Goal: Information Seeking & Learning: Learn about a topic

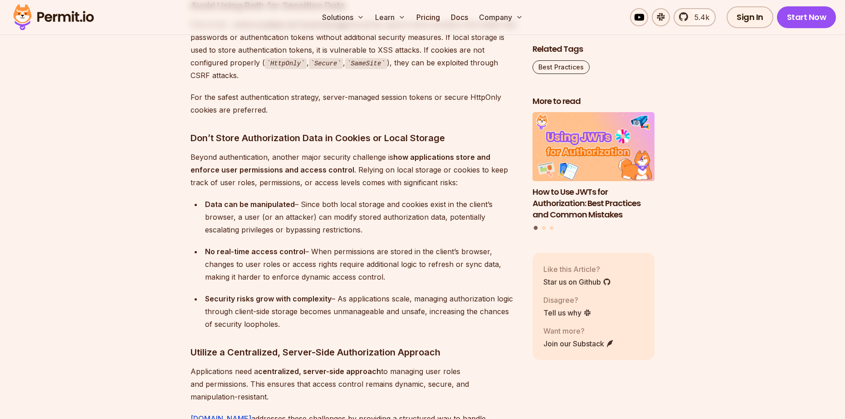
drag, startPoint x: 441, startPoint y: 116, endPoint x: 384, endPoint y: 300, distance: 192.5
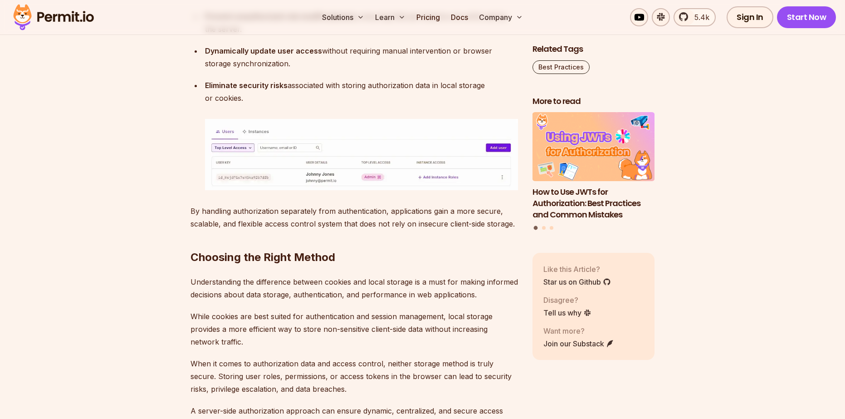
drag, startPoint x: 384, startPoint y: 298, endPoint x: 258, endPoint y: 159, distance: 187.9
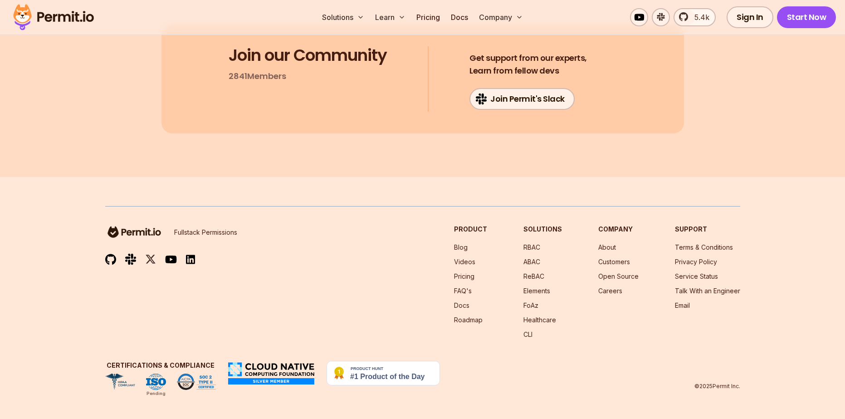
drag, startPoint x: 276, startPoint y: 262, endPoint x: 281, endPoint y: 316, distance: 54.2
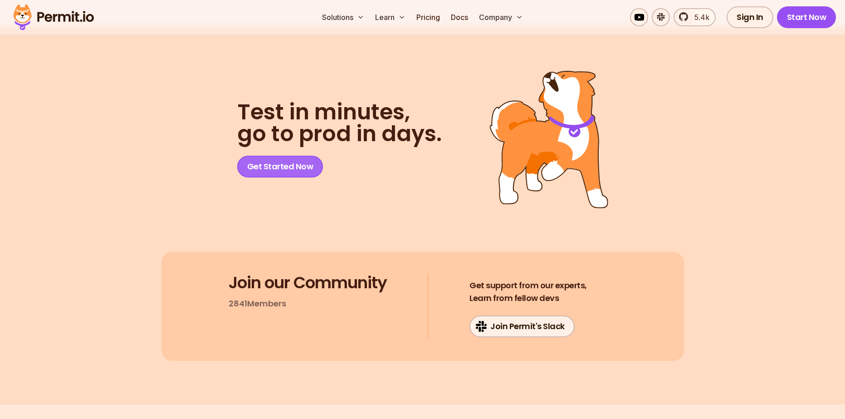
scroll to position [5827, 0]
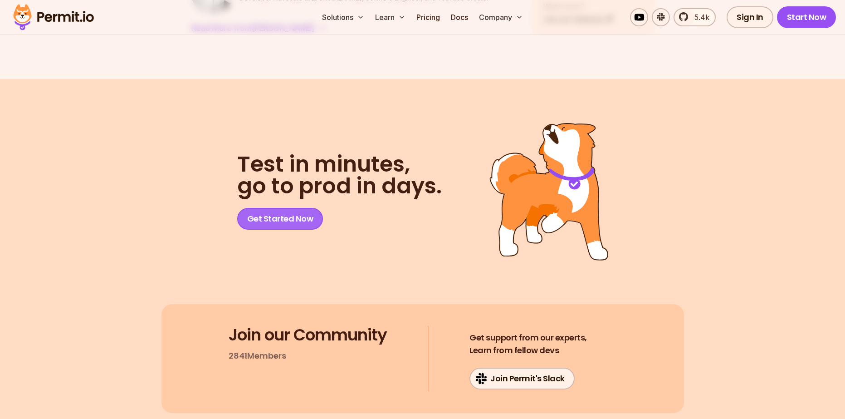
drag, startPoint x: 323, startPoint y: 291, endPoint x: 283, endPoint y: 235, distance: 69.2
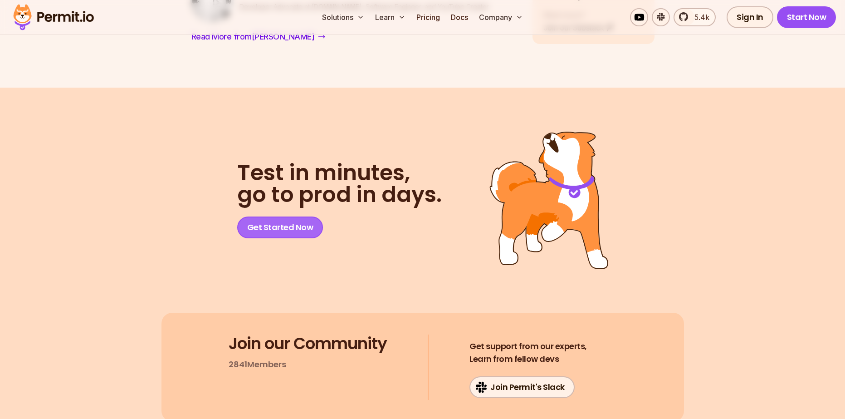
click at [264, 231] on link "Get Started Now" at bounding box center [280, 227] width 86 height 22
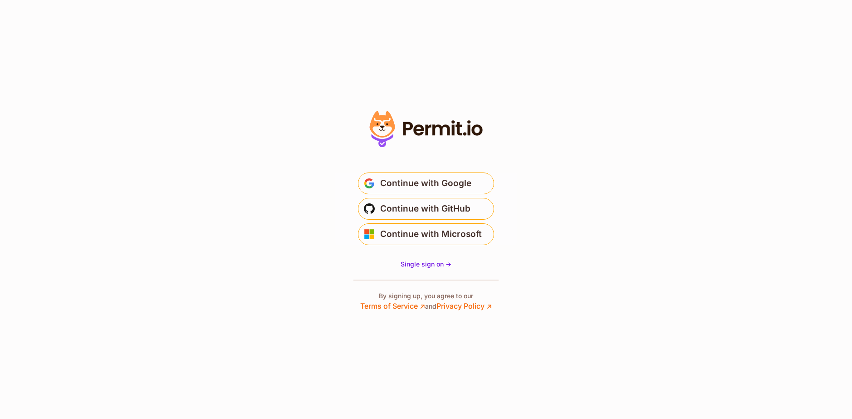
drag, startPoint x: 346, startPoint y: 229, endPoint x: 340, endPoint y: 225, distance: 7.3
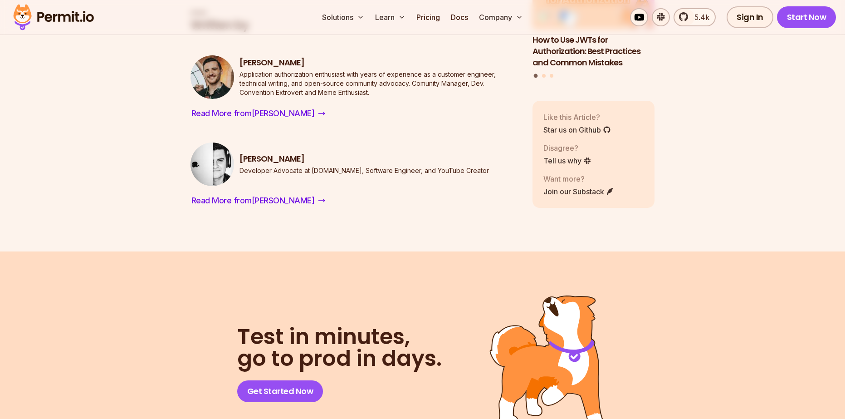
scroll to position [5645, 0]
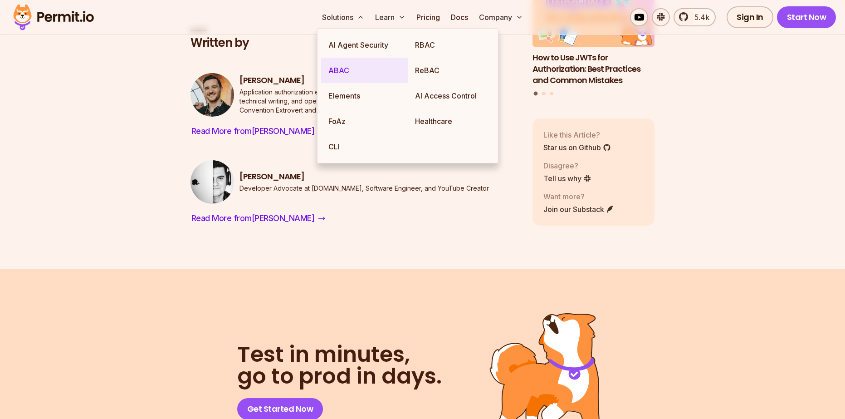
click at [363, 77] on link "ABAC" at bounding box center [364, 70] width 87 height 25
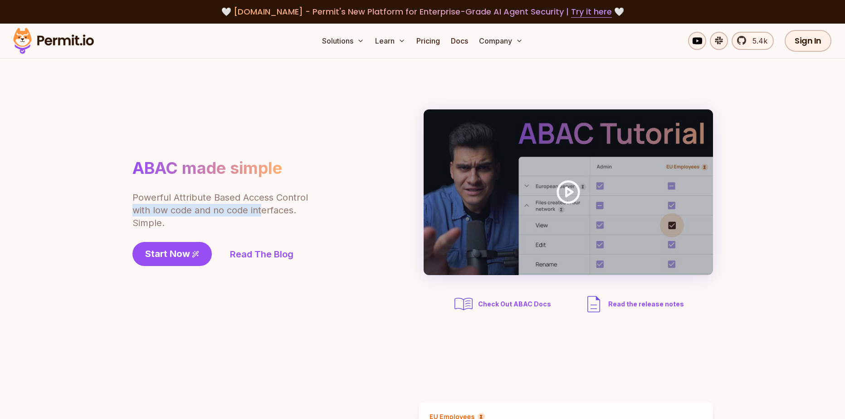
drag, startPoint x: 136, startPoint y: 205, endPoint x: 259, endPoint y: 214, distance: 123.7
click at [259, 214] on section "ABAC made simple Powerful Attribute Based Access Control with low code and no c…" at bounding box center [422, 212] width 845 height 307
drag, startPoint x: 202, startPoint y: 222, endPoint x: 167, endPoint y: 205, distance: 38.5
click at [167, 205] on p "Powerful Attribute Based Access Control with low code and no code interfaces. S…" at bounding box center [220, 210] width 177 height 38
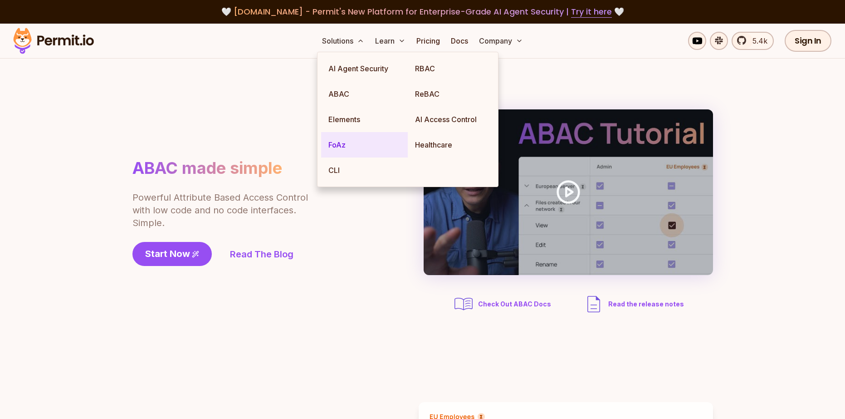
click at [335, 145] on link "FoAz" at bounding box center [364, 144] width 87 height 25
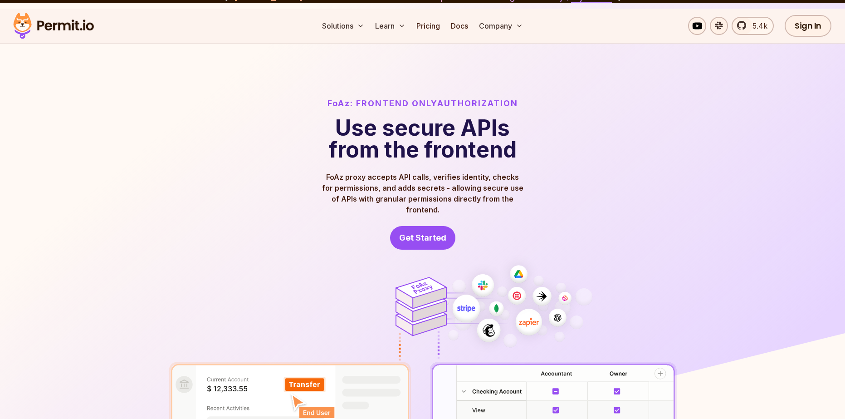
drag, startPoint x: 327, startPoint y: 171, endPoint x: 351, endPoint y: 198, distance: 36.3
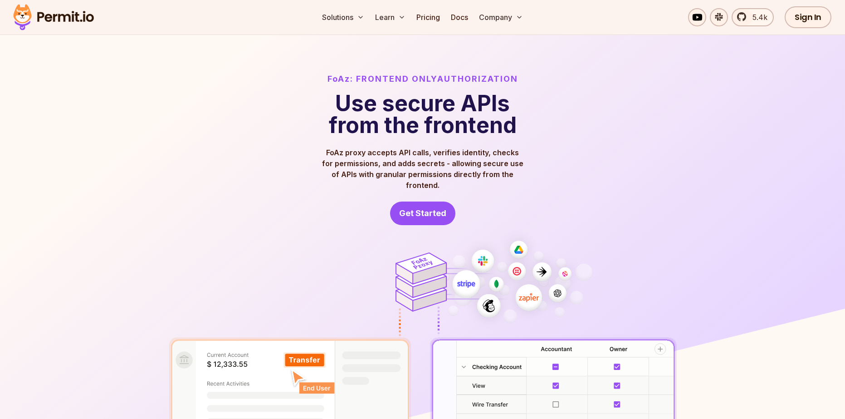
drag, startPoint x: 336, startPoint y: 118, endPoint x: 530, endPoint y: 146, distance: 196.1
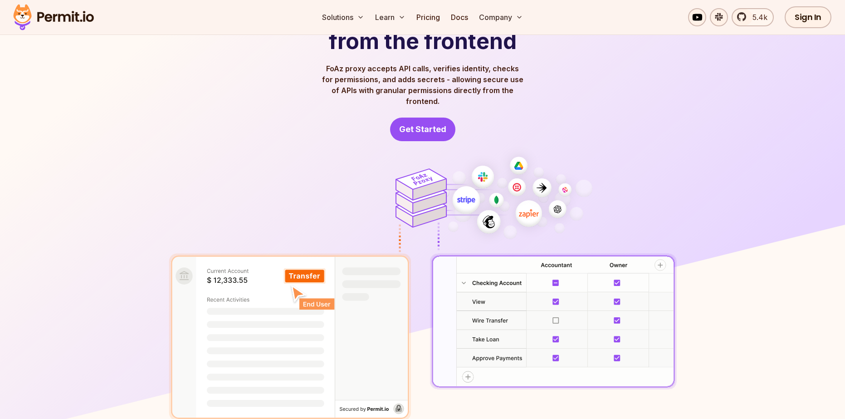
drag, startPoint x: 530, startPoint y: 158, endPoint x: 492, endPoint y: 198, distance: 55.5
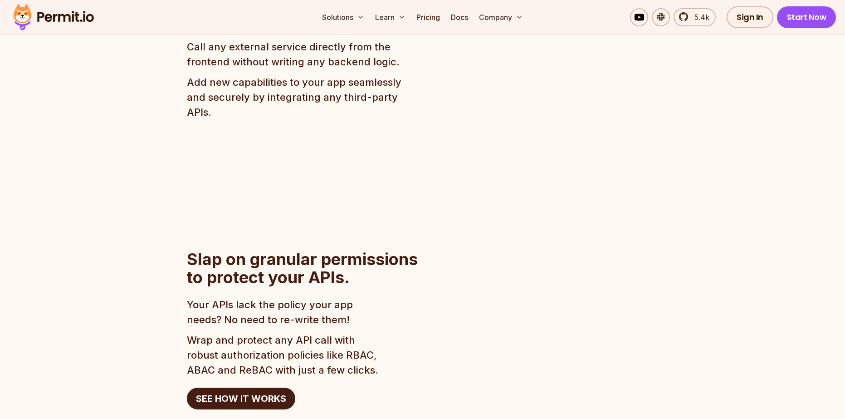
scroll to position [665, 0]
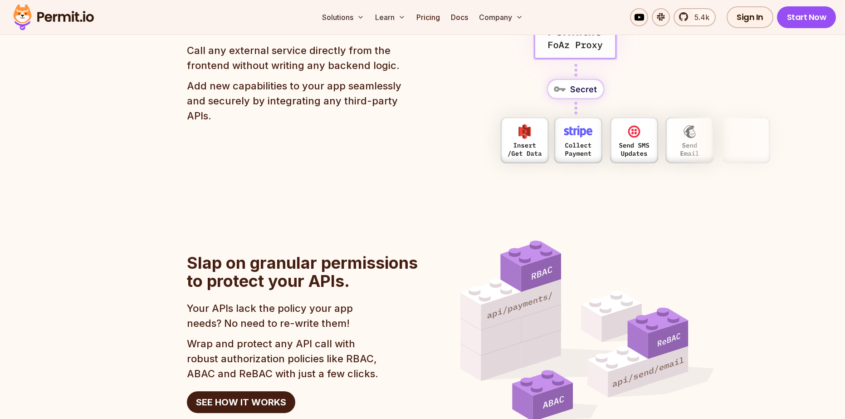
drag, startPoint x: 632, startPoint y: 130, endPoint x: 724, endPoint y: 131, distance: 92.5
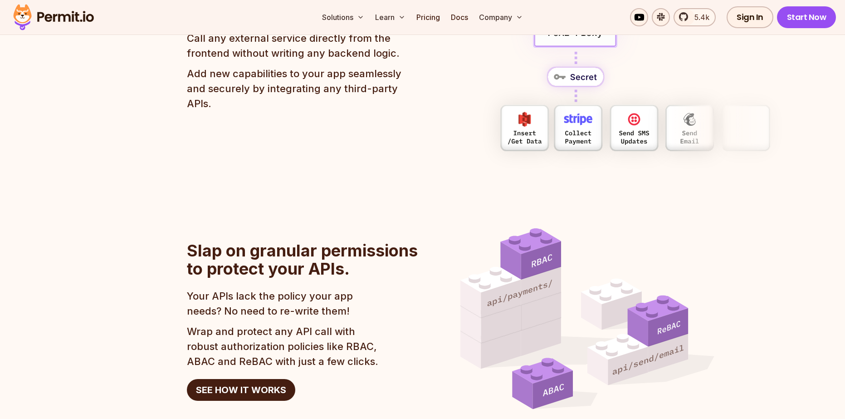
drag, startPoint x: 724, startPoint y: 132, endPoint x: 488, endPoint y: 239, distance: 259.8
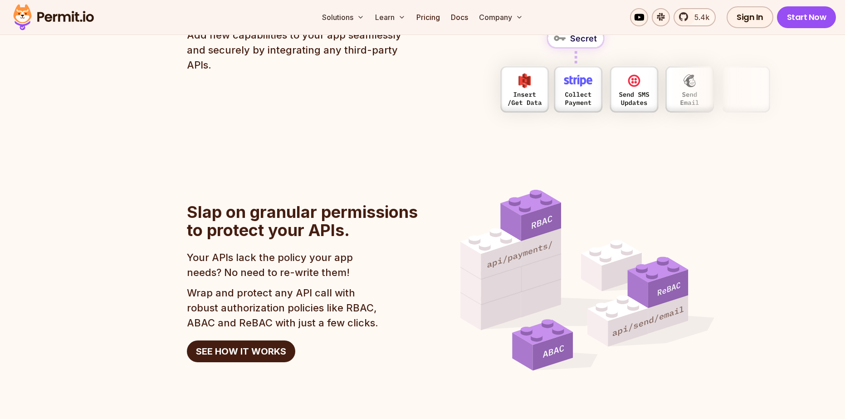
scroll to position [768, 0]
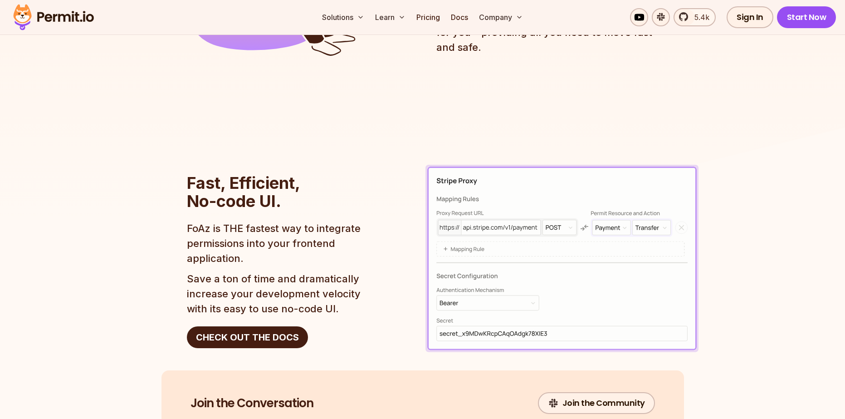
drag, startPoint x: 414, startPoint y: 208, endPoint x: 405, endPoint y: 330, distance: 122.3
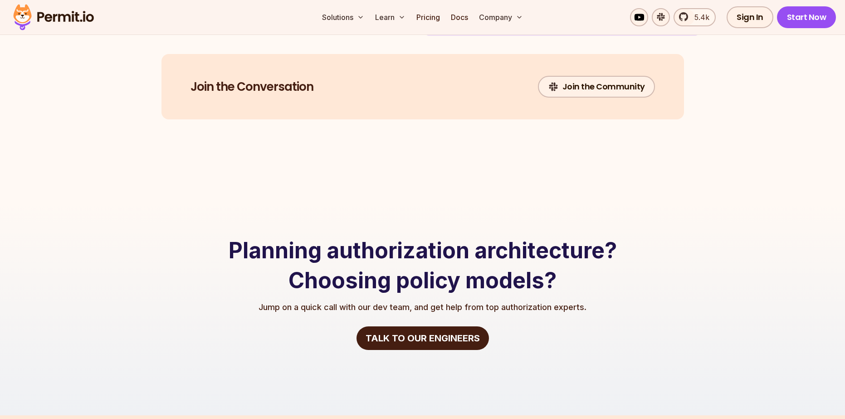
scroll to position [1691, 0]
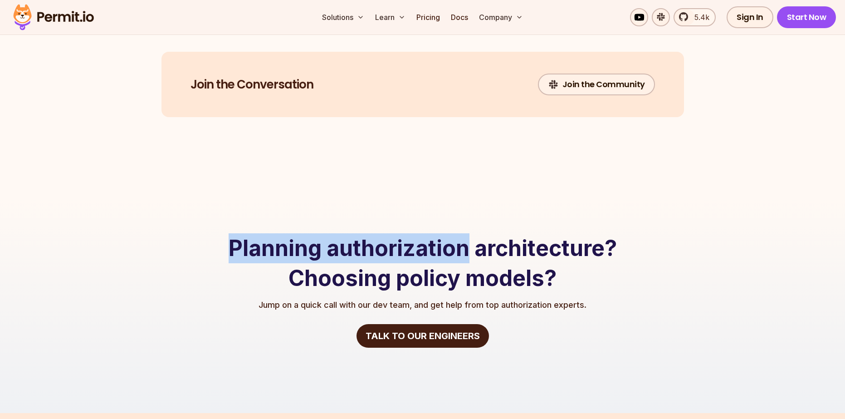
drag, startPoint x: 228, startPoint y: 233, endPoint x: 507, endPoint y: 256, distance: 280.3
click at [470, 251] on h2 "Planning authorization architecture? Choosing policy models?" at bounding box center [423, 263] width 406 height 60
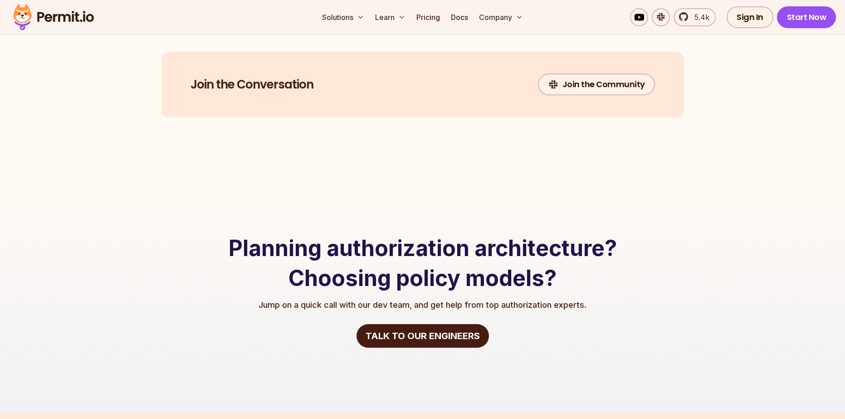
click at [525, 258] on h2 "Planning authorization architecture? Choosing policy models?" at bounding box center [423, 263] width 406 height 60
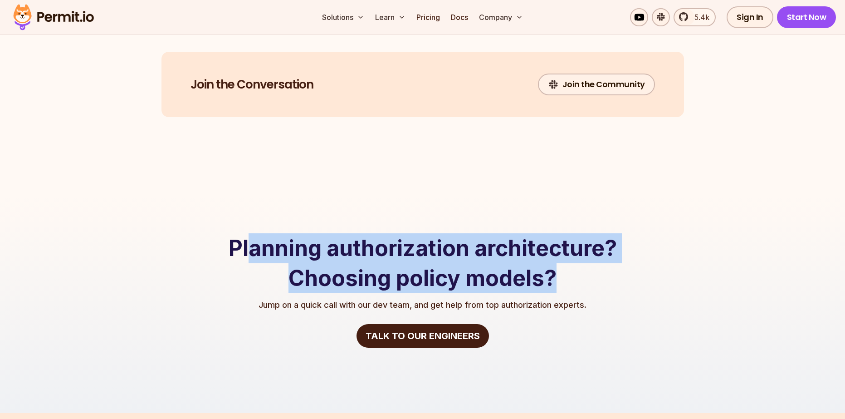
drag, startPoint x: 552, startPoint y: 261, endPoint x: 244, endPoint y: 250, distance: 307.7
click at [249, 250] on h2 "Planning authorization architecture? Choosing policy models?" at bounding box center [423, 263] width 406 height 60
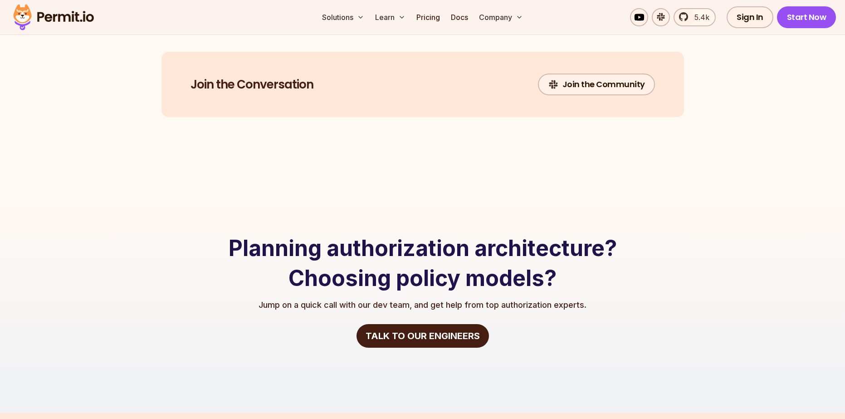
click at [239, 250] on h2 "Planning authorization architecture? Choosing policy models?" at bounding box center [423, 263] width 406 height 60
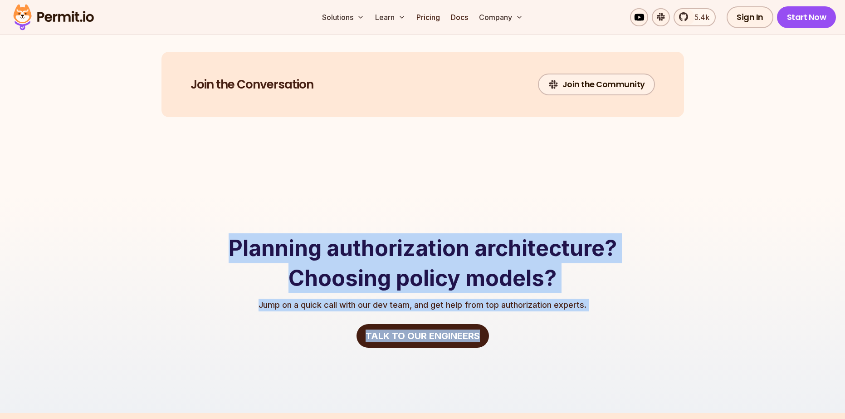
drag, startPoint x: 401, startPoint y: 235, endPoint x: 642, endPoint y: 279, distance: 244.8
click at [637, 275] on section "Planning authorization architecture? Choosing policy models? Jump on a quick ca…" at bounding box center [422, 305] width 845 height 216
click at [641, 286] on div at bounding box center [422, 305] width 845 height 216
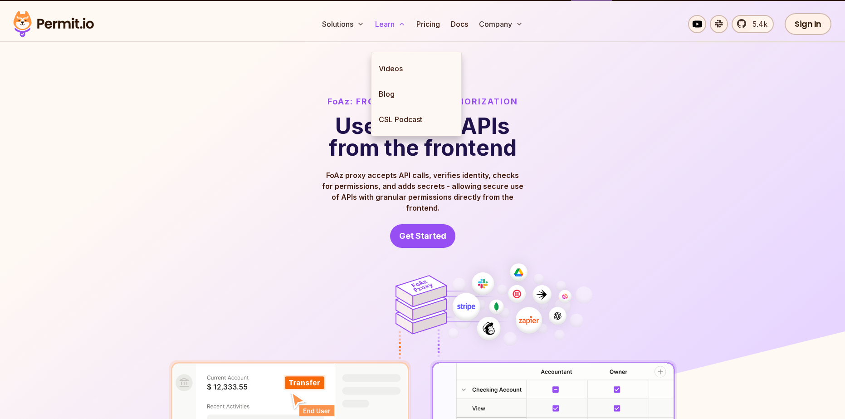
scroll to position [0, 0]
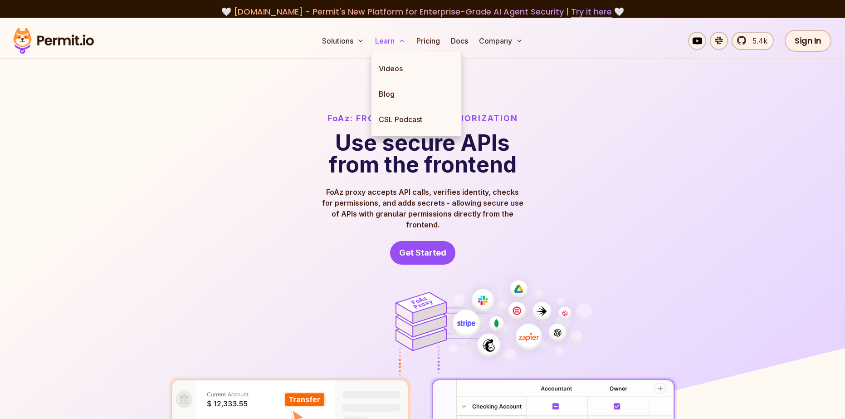
drag, startPoint x: 562, startPoint y: 188, endPoint x: 384, endPoint y: 21, distance: 244.2
